Goal: Transaction & Acquisition: Register for event/course

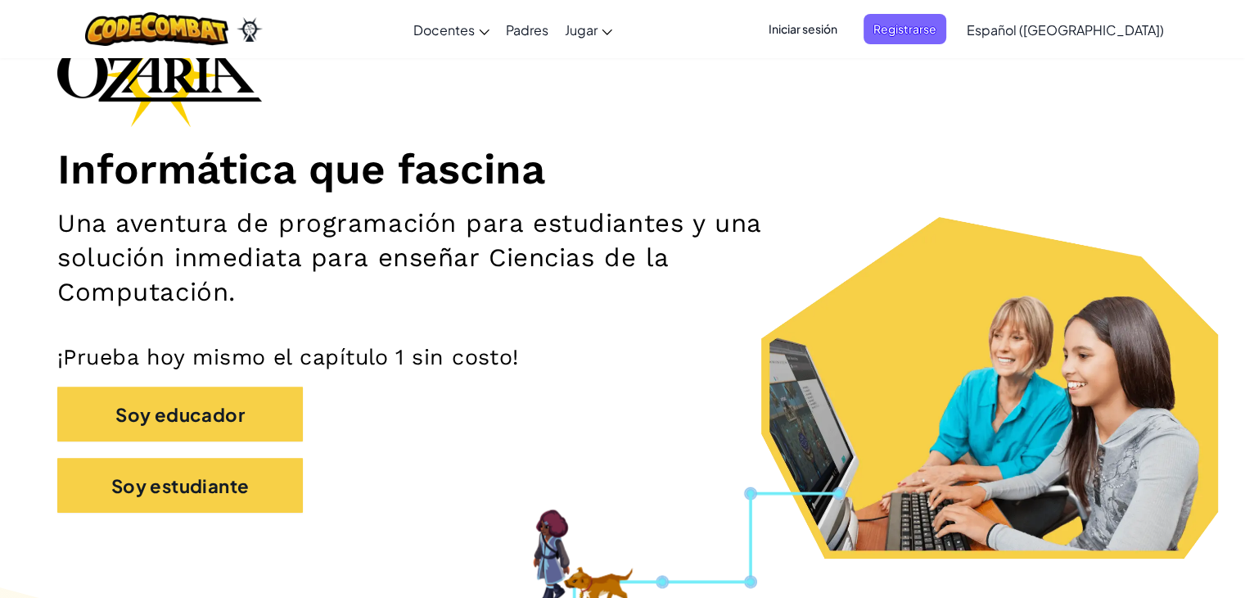
scroll to position [131, 0]
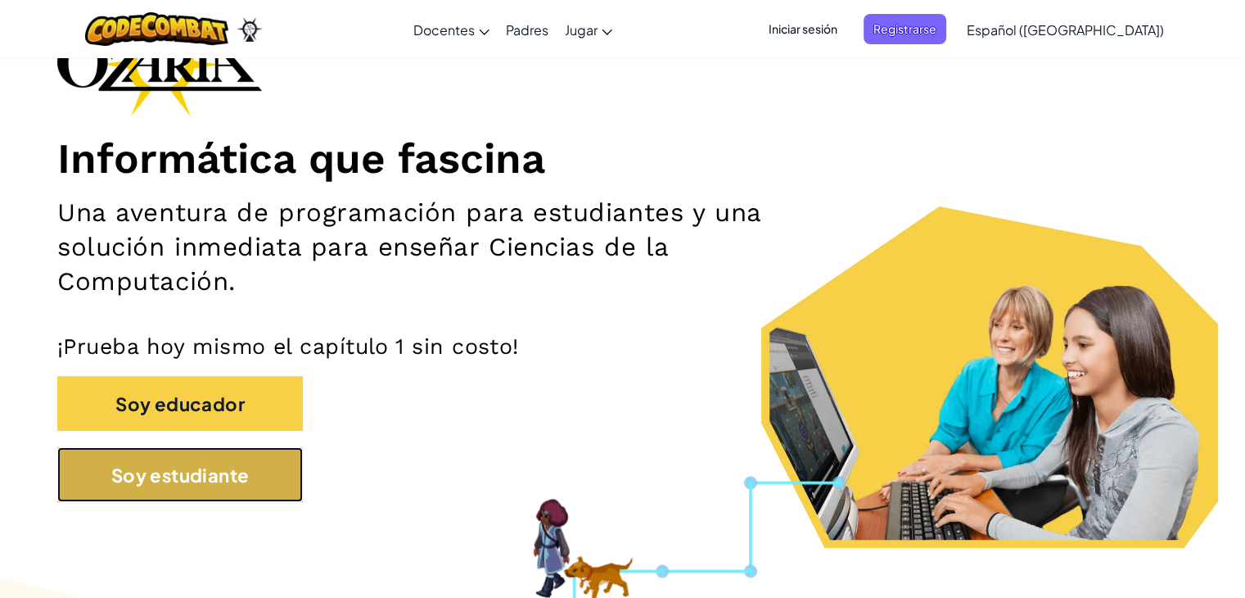
click at [202, 492] on button "Soy estudiante" at bounding box center [180, 474] width 246 height 55
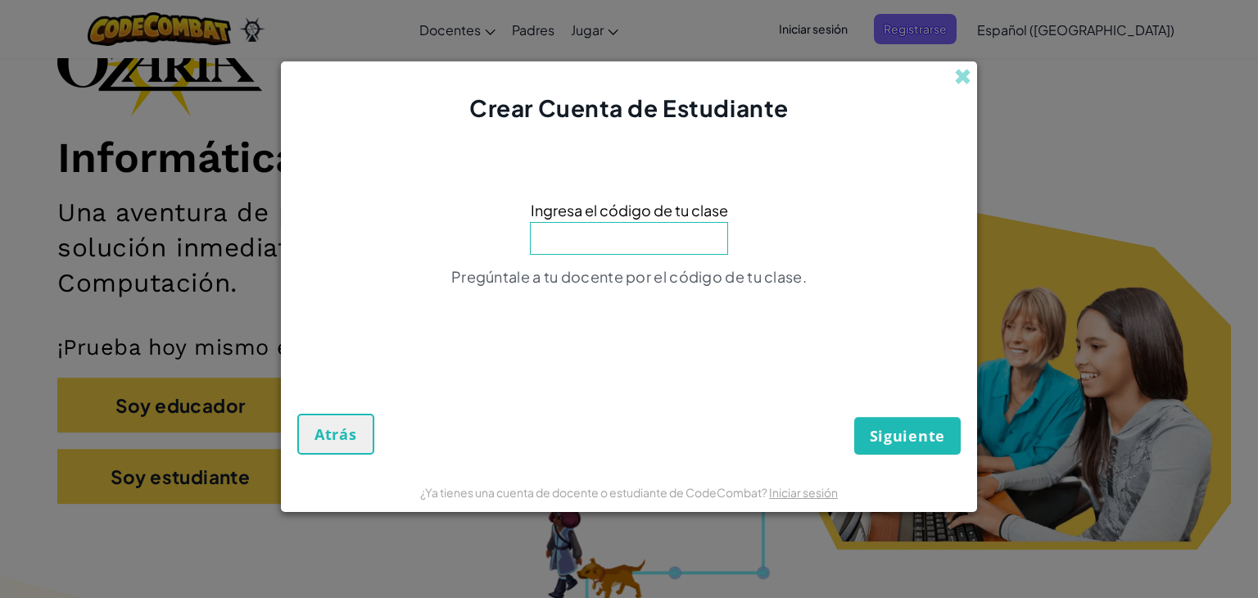
paste input "DryTodayStone"
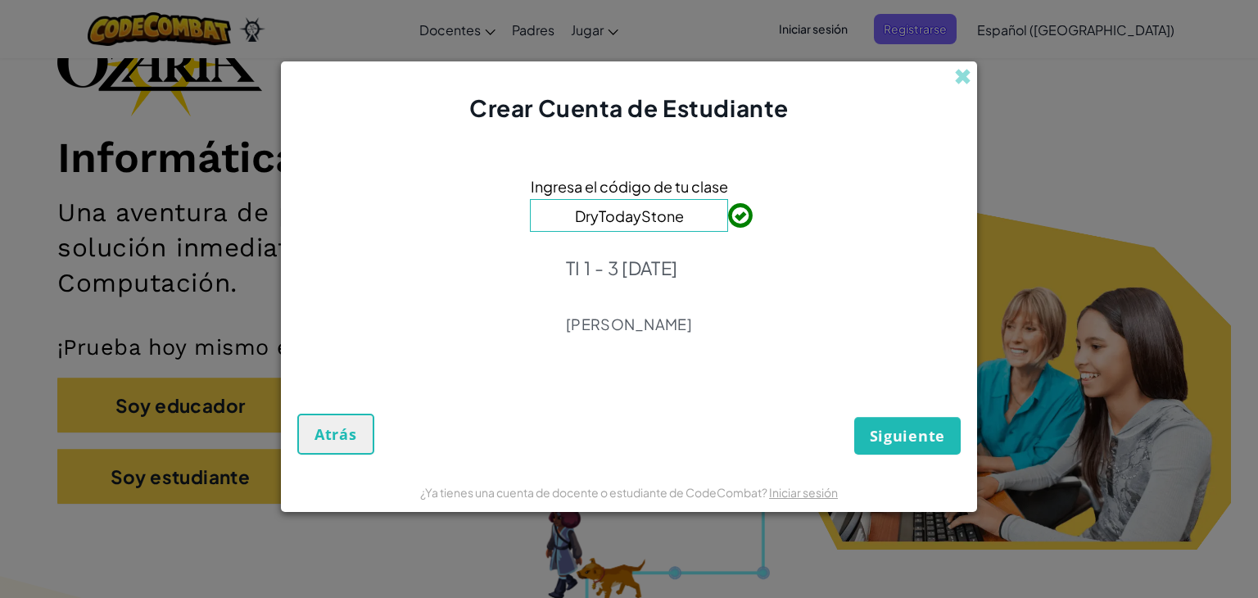
type input "DryTodayStone"
click at [881, 439] on font "Siguiente" at bounding box center [906, 436] width 75 height 20
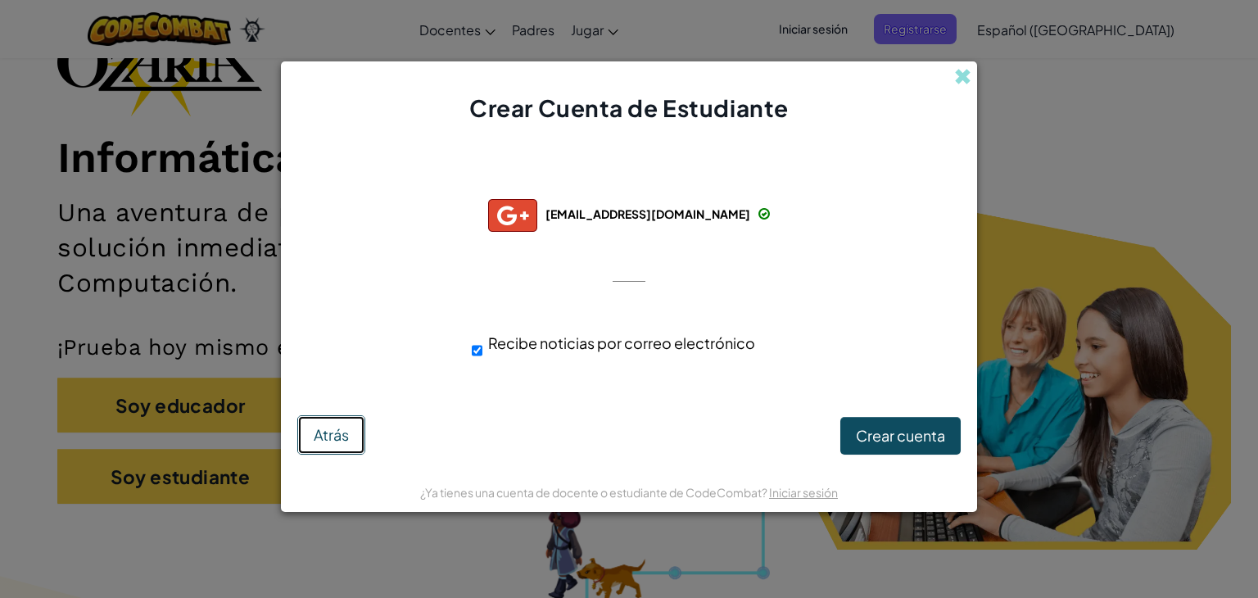
click at [338, 429] on font "Atrás" at bounding box center [331, 434] width 35 height 19
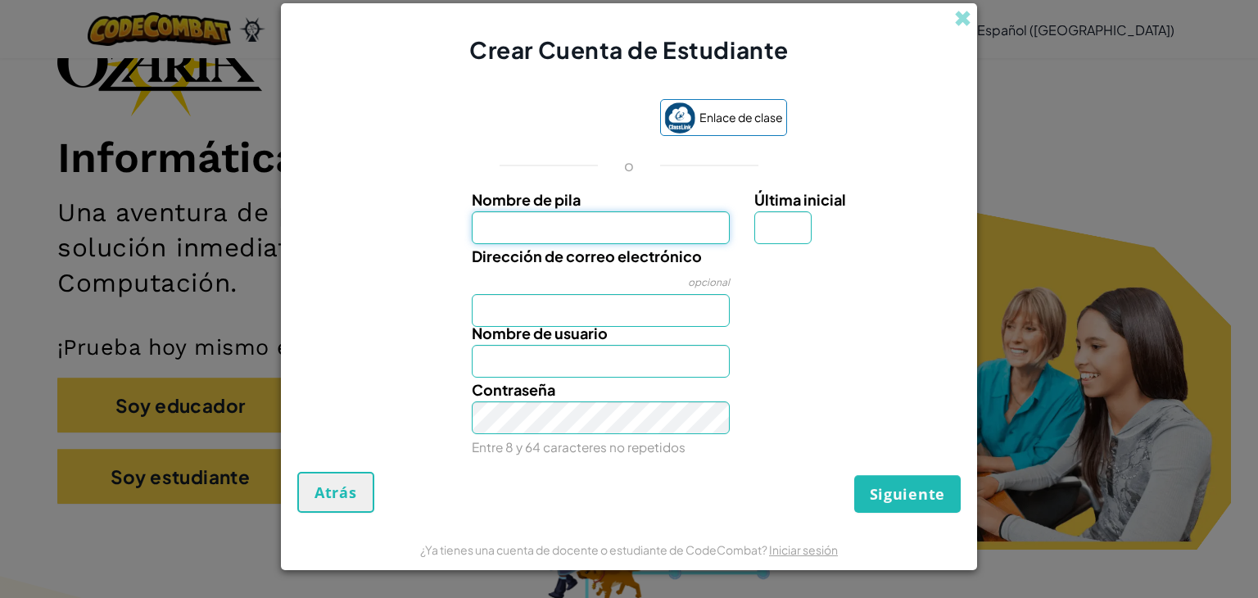
click at [544, 224] on input "Nombre de pila" at bounding box center [601, 227] width 259 height 33
type input "[PERSON_NAME]"
click at [540, 305] on input "Dirección de correo electrónico" at bounding box center [601, 310] width 259 height 33
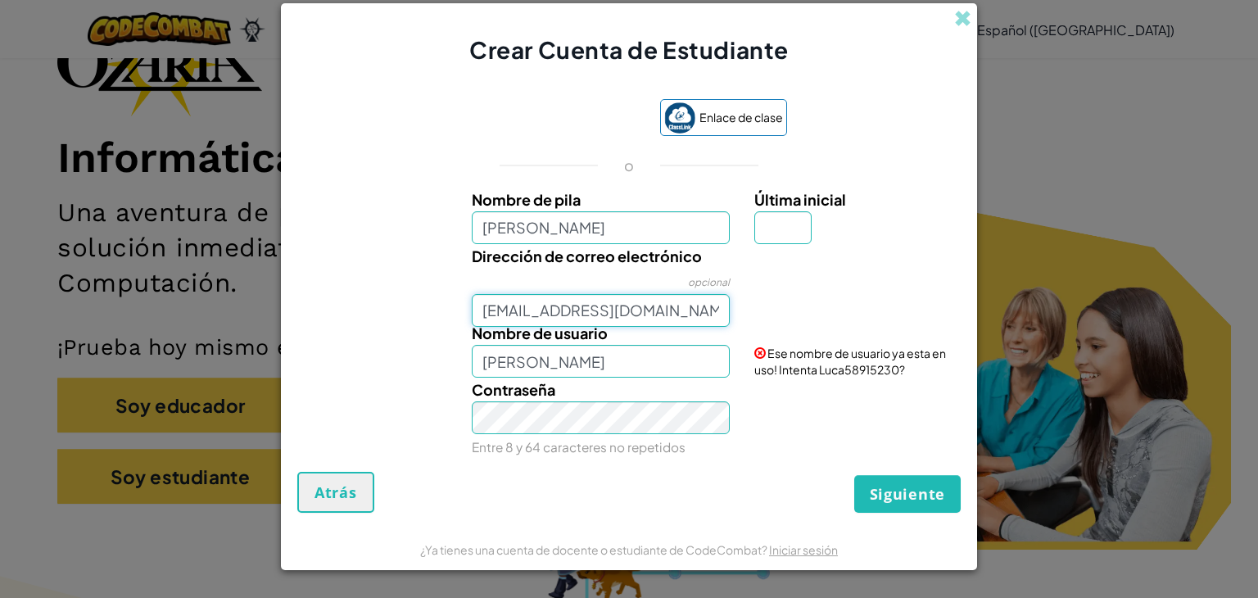
type input "[EMAIL_ADDRESS][DOMAIN_NAME]"
click at [788, 233] on input "Última inicial" at bounding box center [782, 227] width 57 height 33
type input "a"
type input "LucaA"
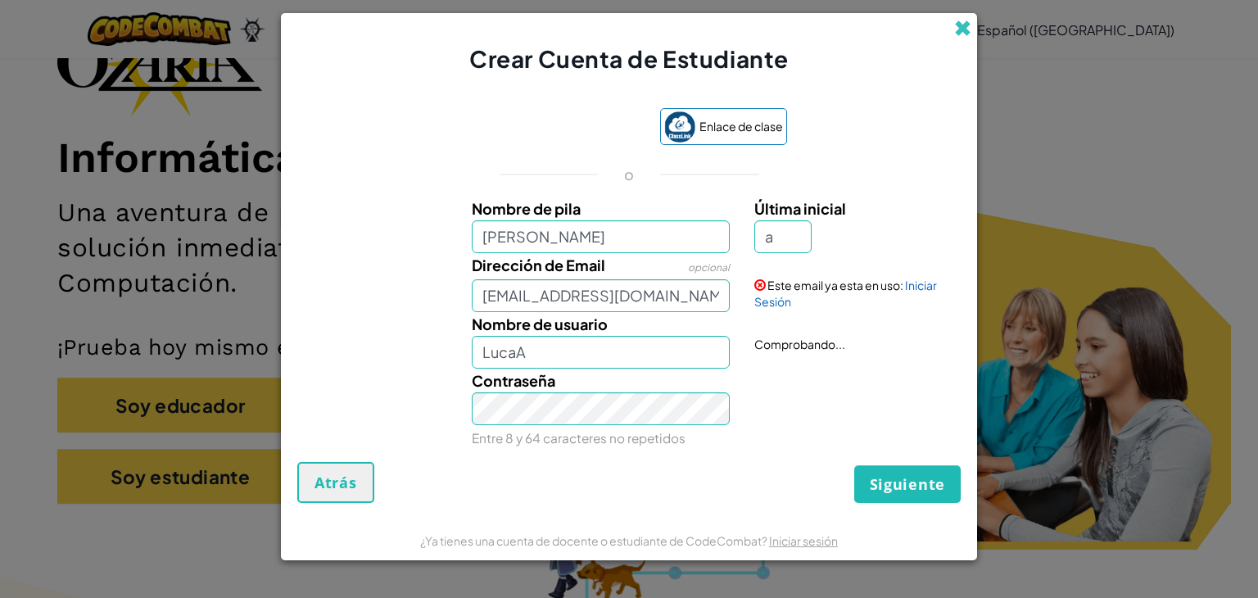
click at [955, 20] on span at bounding box center [962, 28] width 17 height 17
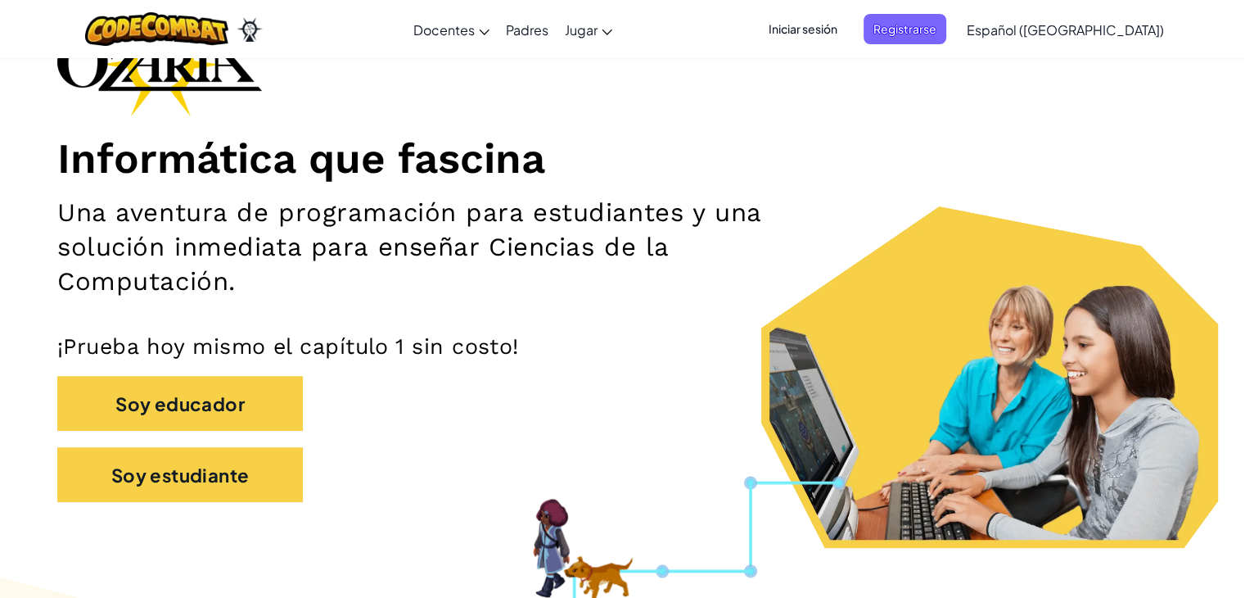
click at [831, 19] on span "Iniciar sesión" at bounding box center [803, 29] width 88 height 30
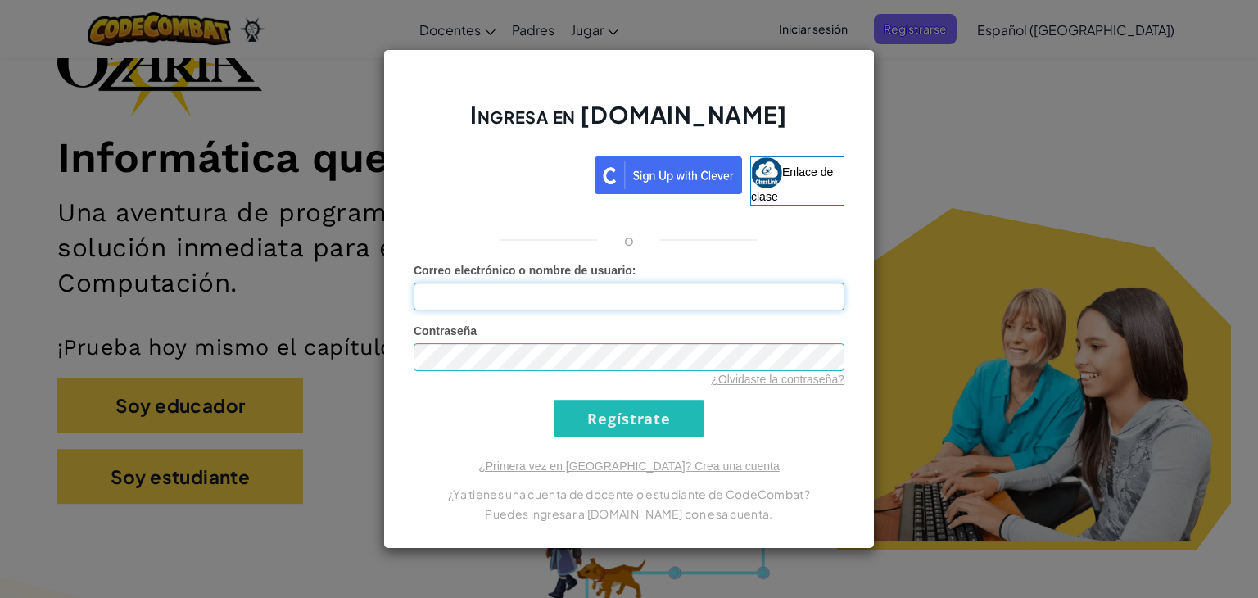
click at [605, 289] on input "Correo electrónico o nombre de usuario :" at bounding box center [628, 296] width 431 height 28
type input "<"
type input "[DOMAIN_NAME]"
click at [586, 423] on input "Regístrate" at bounding box center [628, 418] width 149 height 37
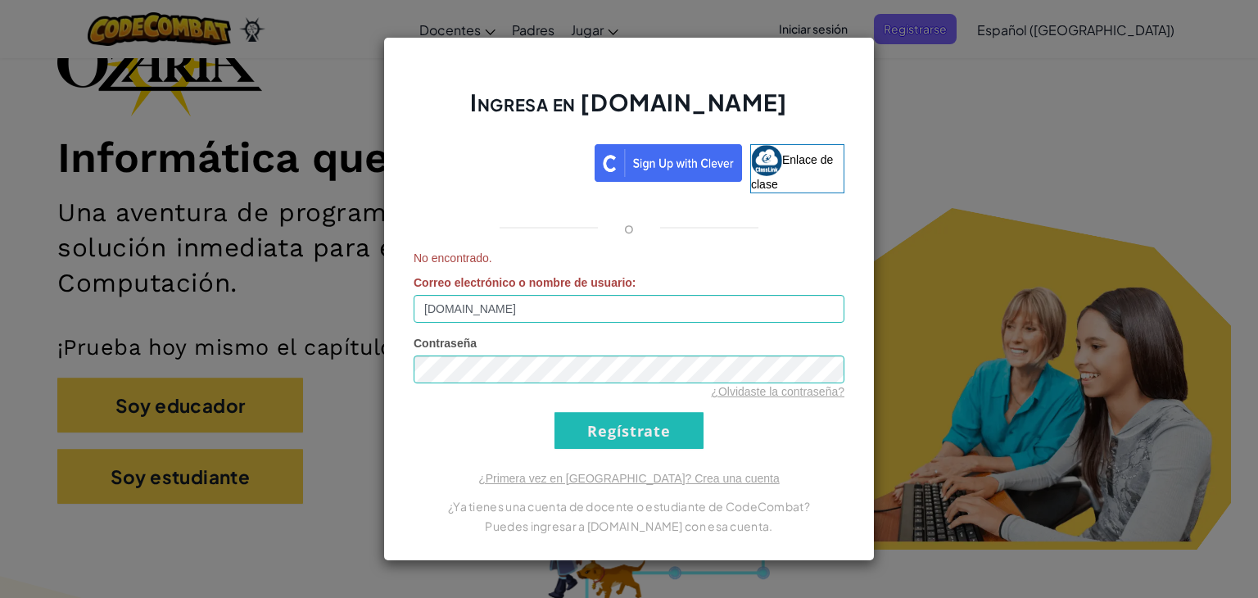
click at [951, 142] on div "Ingresa en [DOMAIN_NAME] Enlace de clase o No encontrado. Correo electrónico o …" at bounding box center [629, 299] width 1258 height 598
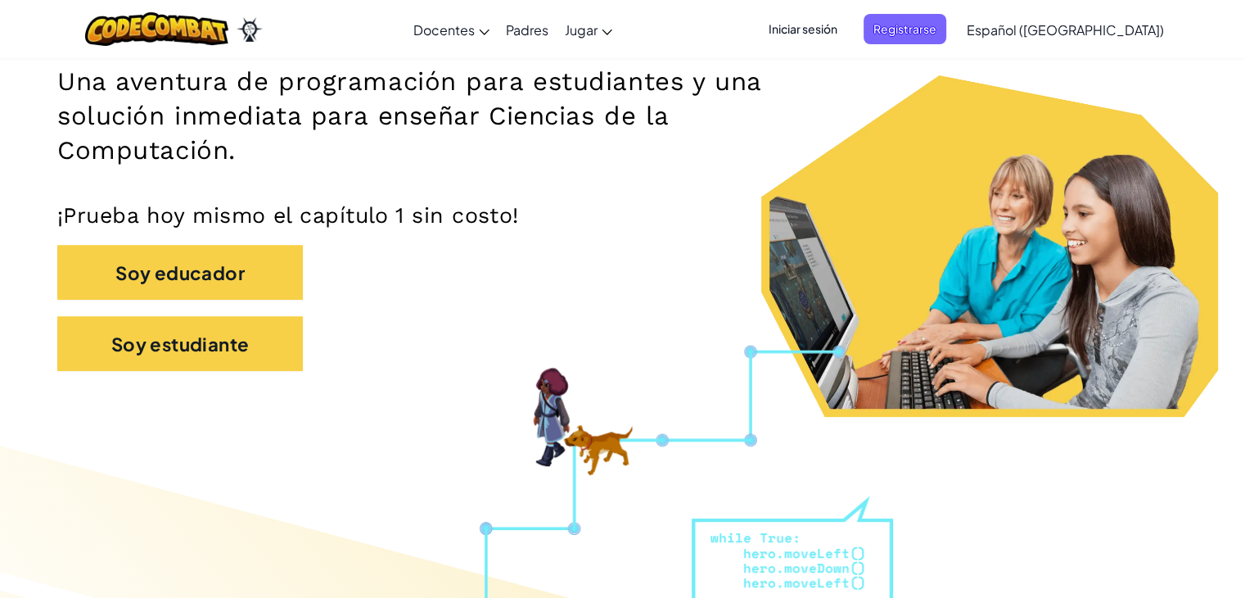
scroll to position [229, 0]
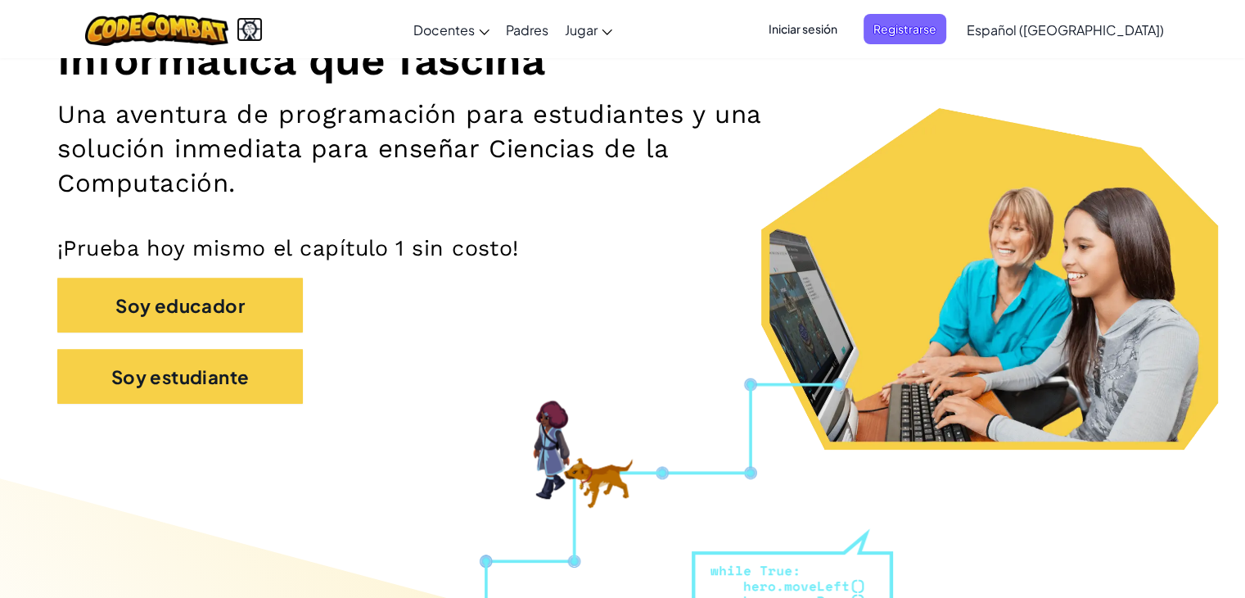
click at [255, 33] on img at bounding box center [250, 29] width 26 height 25
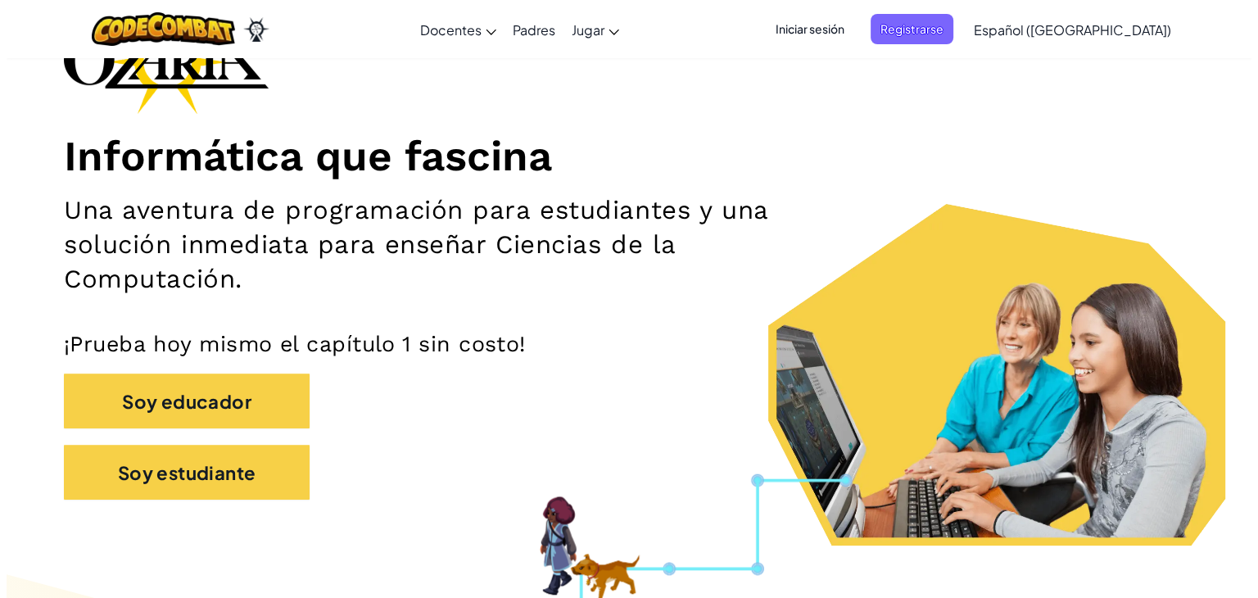
scroll to position [262, 0]
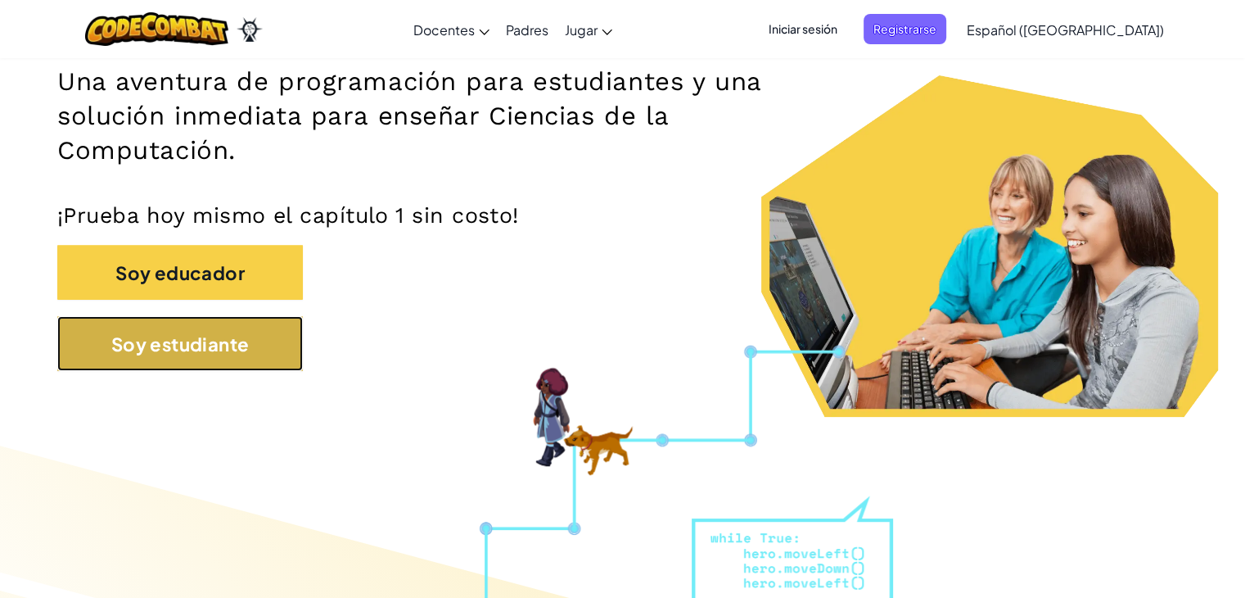
click at [177, 325] on button "Soy estudiante" at bounding box center [180, 343] width 246 height 55
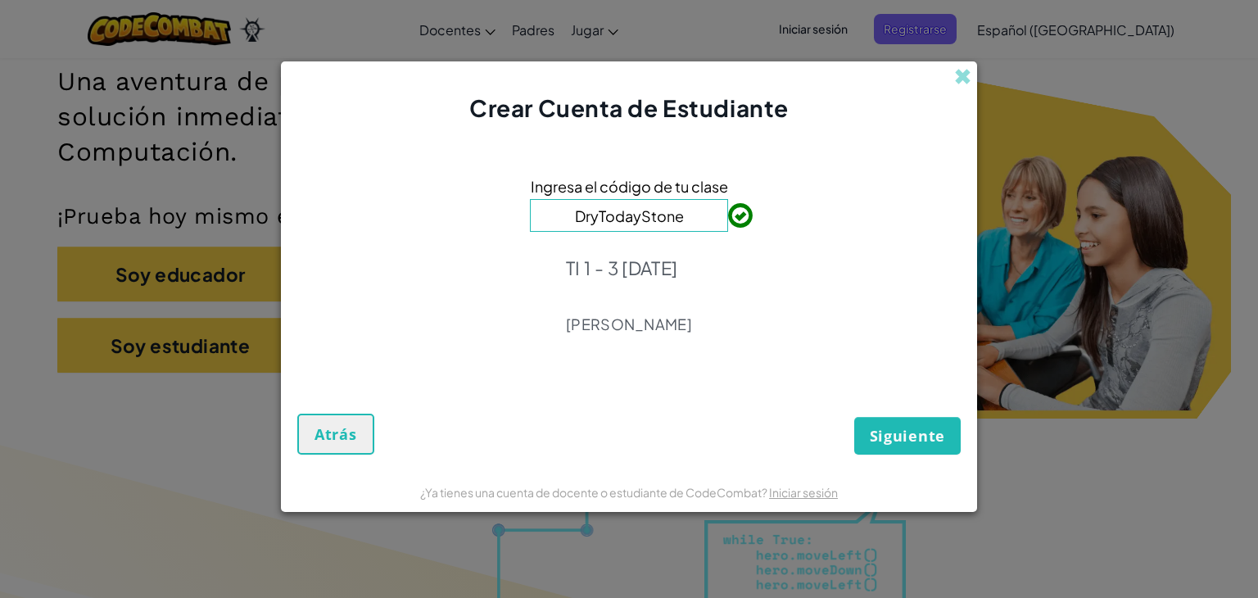
type input "DryTodayStone"
click at [914, 440] on font "Siguiente" at bounding box center [906, 436] width 75 height 20
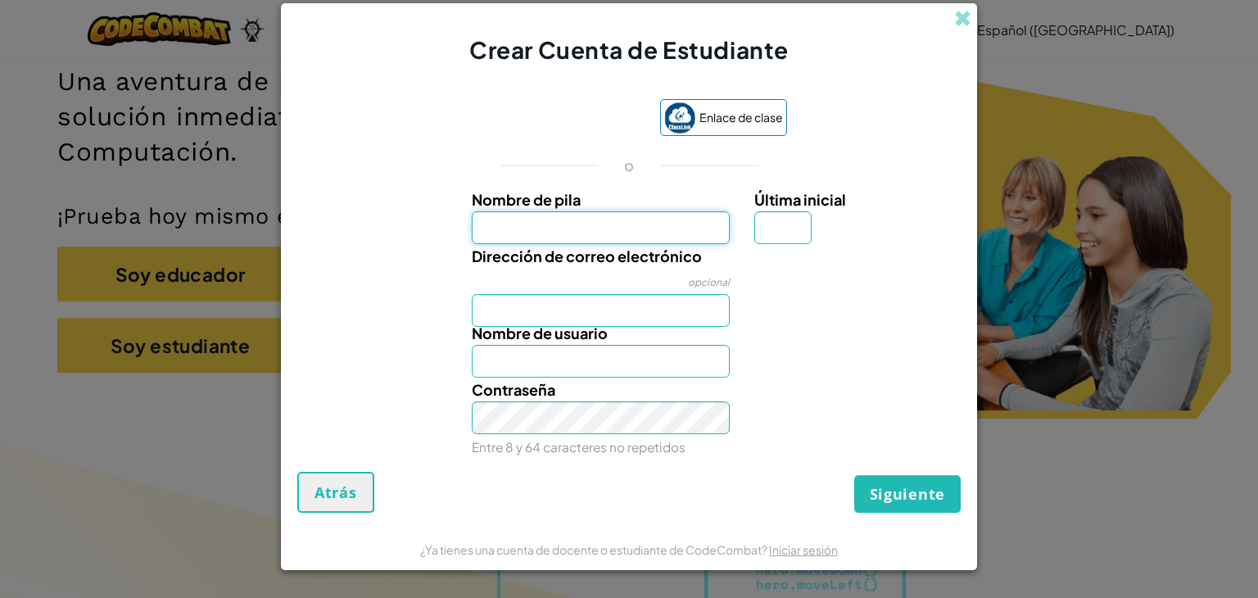
click at [567, 233] on input "Nombre de pila" at bounding box center [601, 227] width 259 height 33
click at [490, 233] on input "[EMAIL_ADDRESS][DOMAIN_NAME]" at bounding box center [601, 227] width 259 height 33
drag, startPoint x: 476, startPoint y: 224, endPoint x: 737, endPoint y: 240, distance: 261.6
click at [737, 240] on div "Nombre de pila [EMAIL_ADDRESS][DOMAIN_NAME]" at bounding box center [600, 215] width 283 height 56
type input "[EMAIL_ADDRESS][DOMAIN_NAME]"
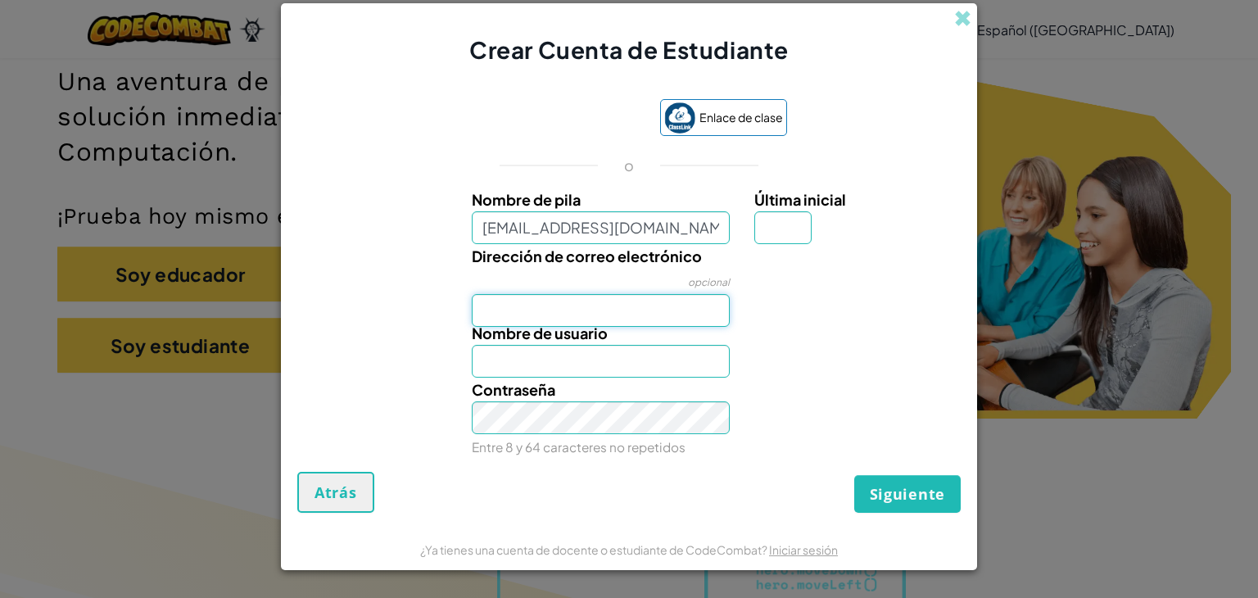
type input "[EMAIL_ADDRESS][DOMAIN_NAME]"
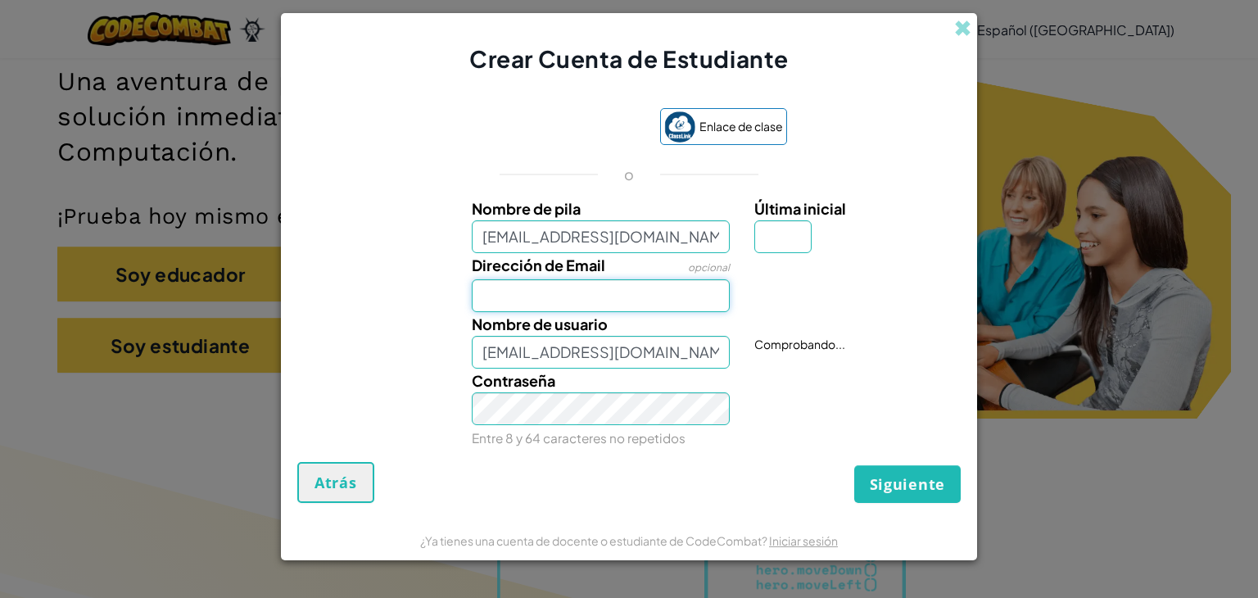
click at [646, 309] on input "Dirección de Email" at bounding box center [601, 295] width 259 height 33
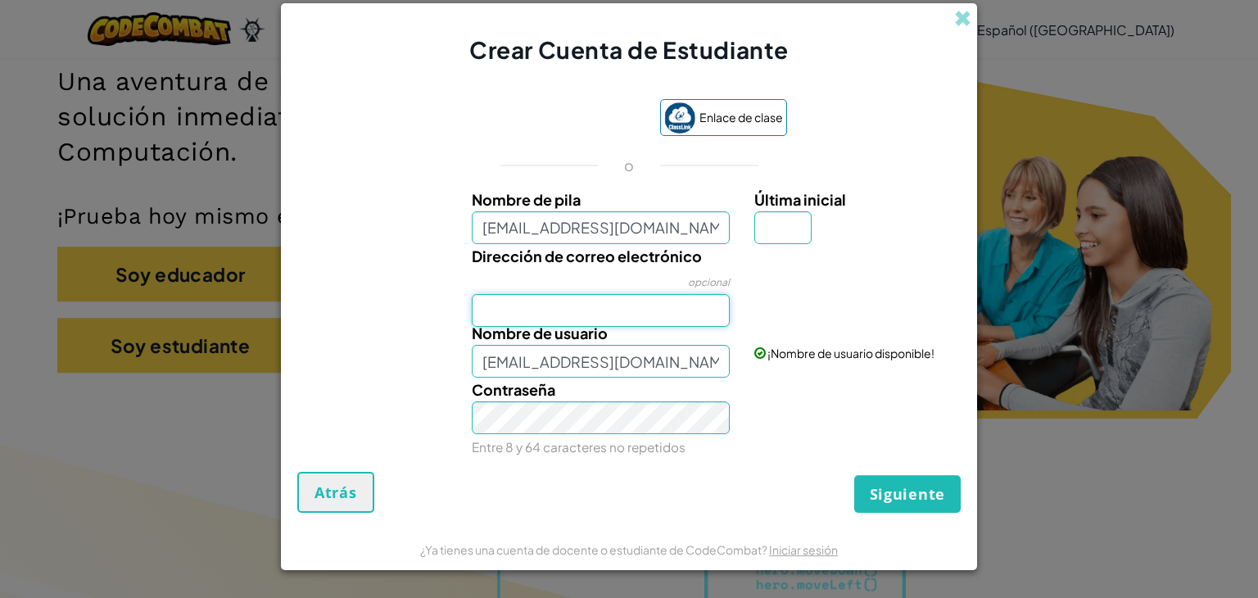
paste input "[EMAIL_ADDRESS][DOMAIN_NAME]"
type input "[EMAIL_ADDRESS][DOMAIN_NAME]"
drag, startPoint x: 681, startPoint y: 230, endPoint x: 299, endPoint y: 226, distance: 382.4
click at [299, 226] on div "Nombre de pila [EMAIL_ADDRESS][DOMAIN_NAME] Última inicial" at bounding box center [629, 215] width 680 height 56
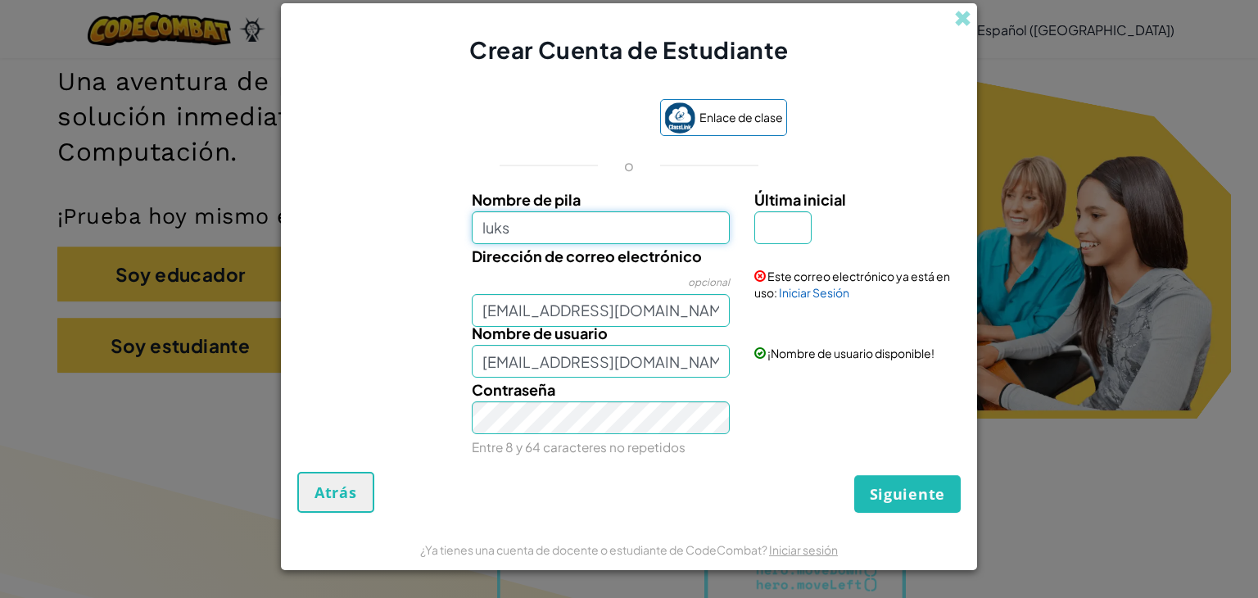
type input "luks"
type input "Luks"
click at [515, 230] on input "luks" at bounding box center [601, 227] width 259 height 33
type input "l"
type input "[PERSON_NAME]"
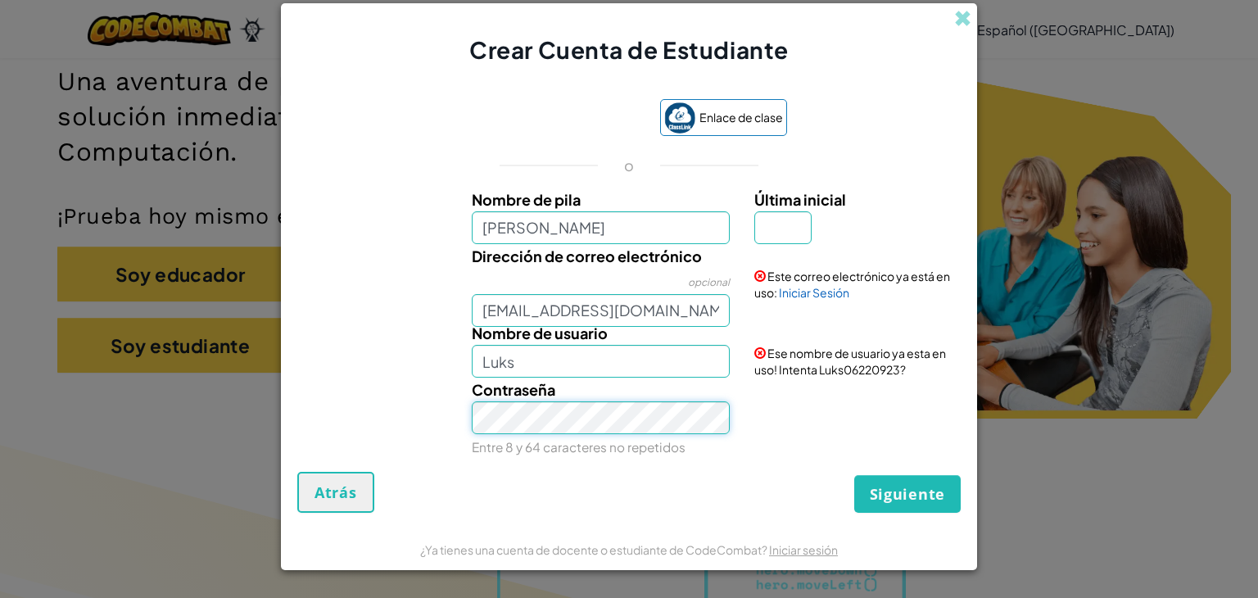
type input "[PERSON_NAME]"
click at [521, 220] on input "[PERSON_NAME]" at bounding box center [601, 227] width 259 height 33
type input "luca2"
type input "Luca2"
click at [540, 233] on input "luca2" at bounding box center [601, 227] width 259 height 33
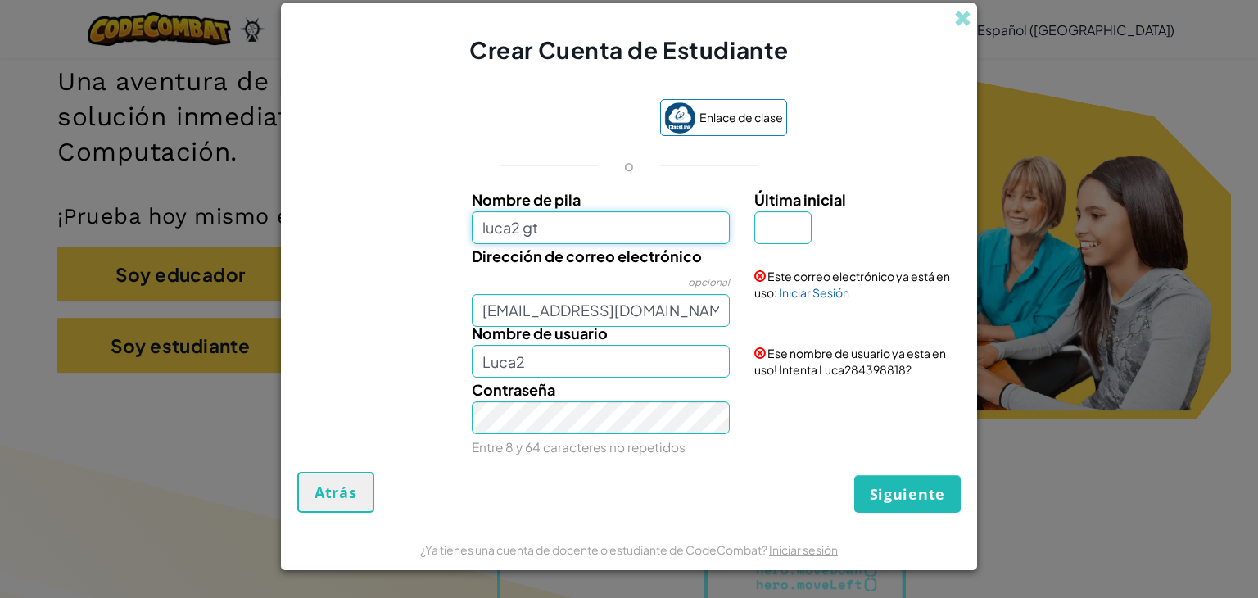
type input "luca2 gt"
type input "Luca2 gt"
click at [824, 294] on font "Iniciar Sesión" at bounding box center [814, 292] width 70 height 15
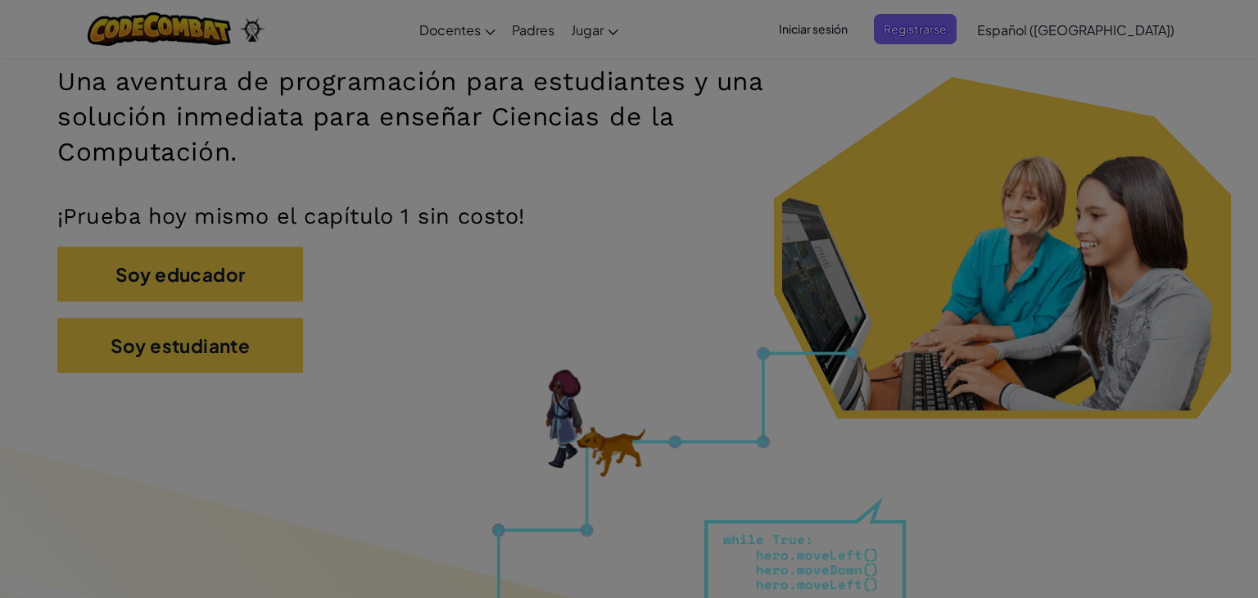
click at [824, 294] on form "Email o Nombre de usuario : [EMAIL_ADDRESS][DOMAIN_NAME] Contraseña ¿Olvidaste …" at bounding box center [628, 221] width 431 height 174
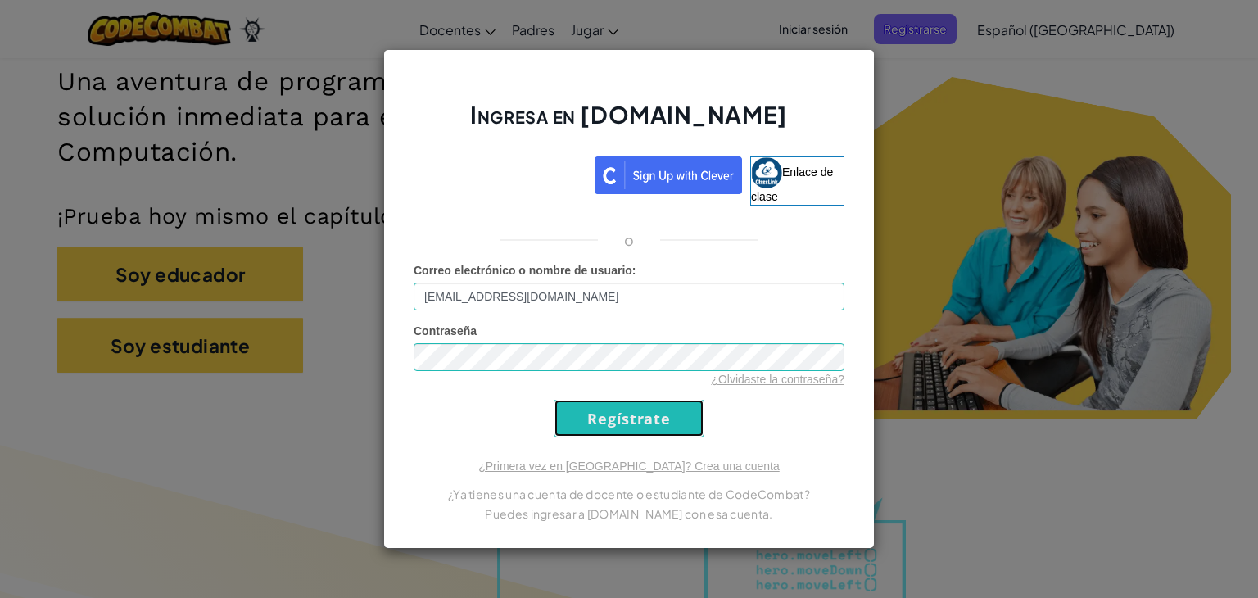
click at [619, 418] on input "Regístrate" at bounding box center [628, 418] width 149 height 37
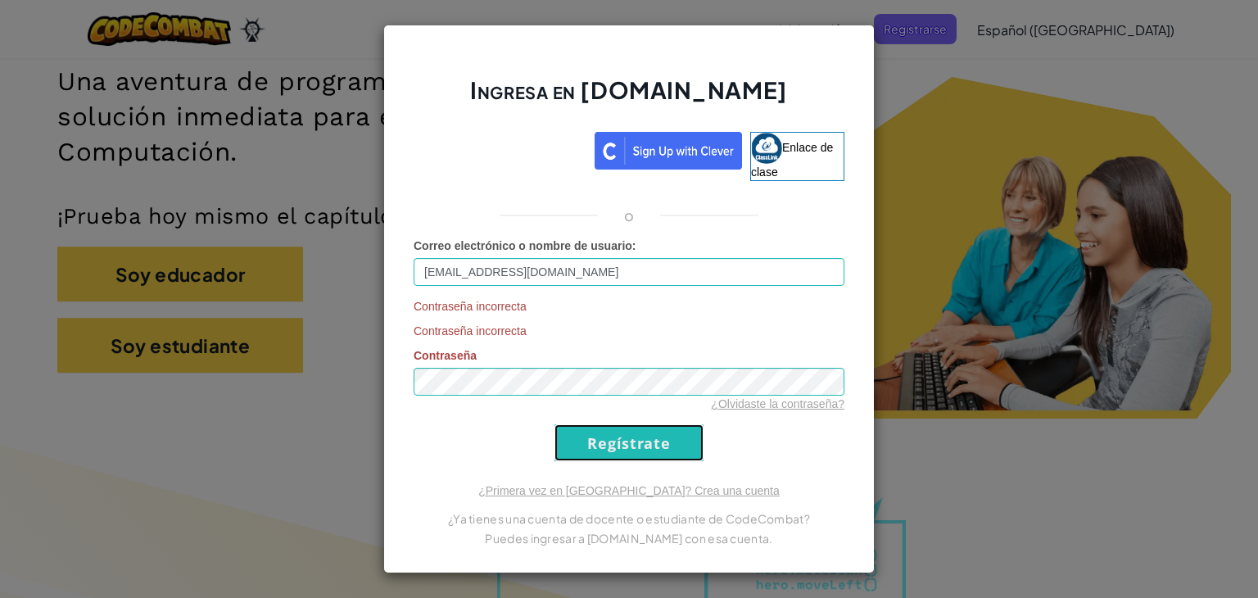
click at [604, 435] on input "Regístrate" at bounding box center [628, 442] width 149 height 37
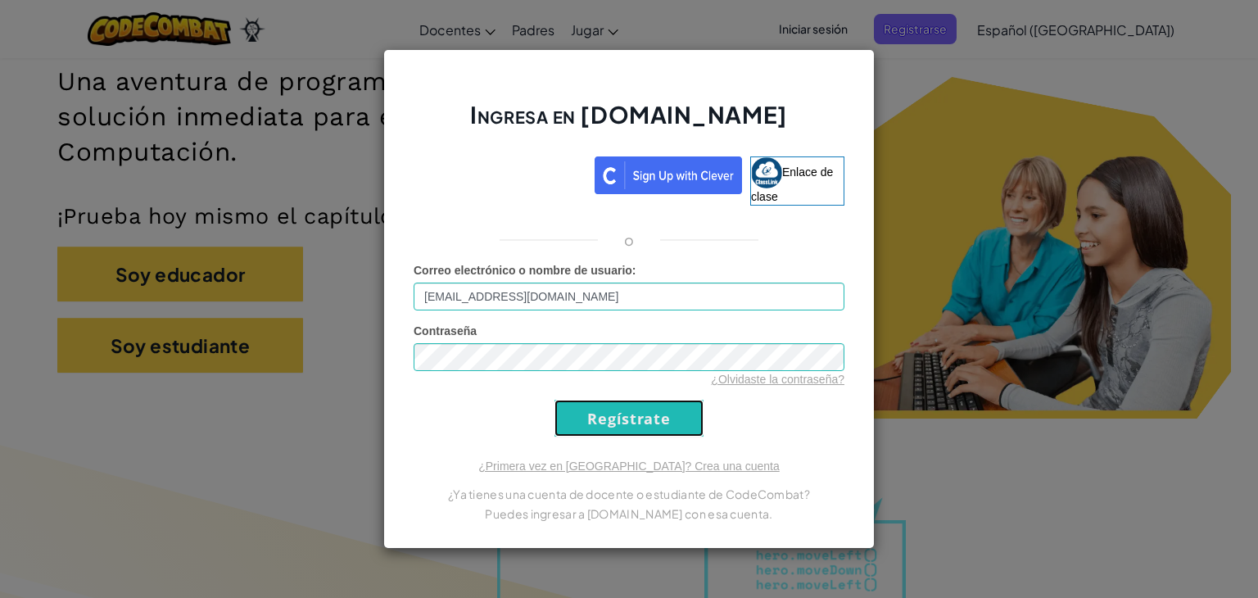
click at [599, 423] on input "Regístrate" at bounding box center [628, 418] width 149 height 37
